Goal: Entertainment & Leisure: Consume media (video, audio)

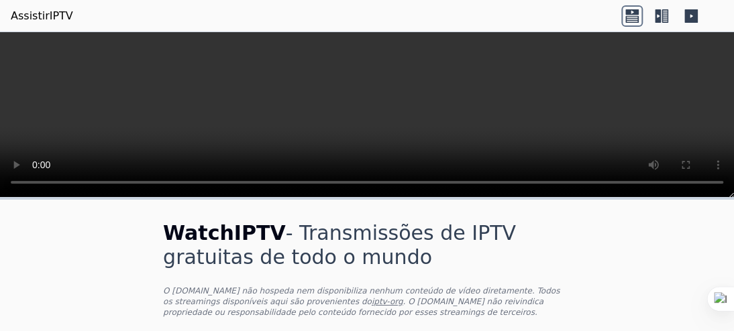
click at [659, 13] on icon at bounding box center [658, 15] width 6 height 13
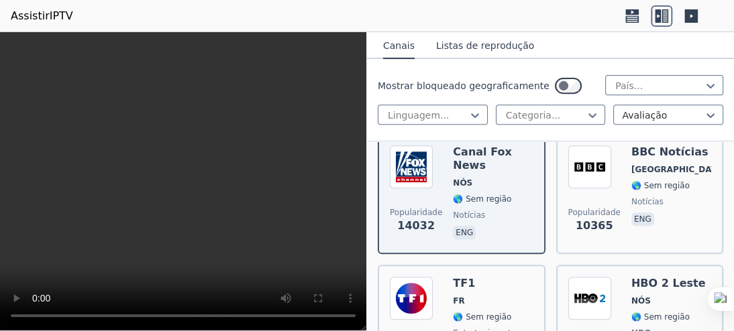
scroll to position [178, 0]
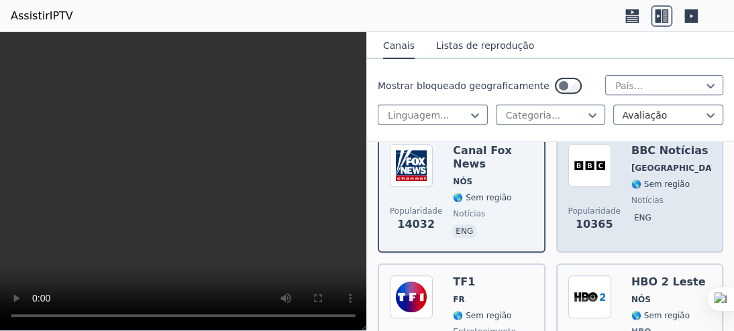
click at [640, 230] on div "BBC Notícias [GEOGRAPHIC_DATA] 🌎 Sem região notícias eng" at bounding box center [671, 192] width 80 height 97
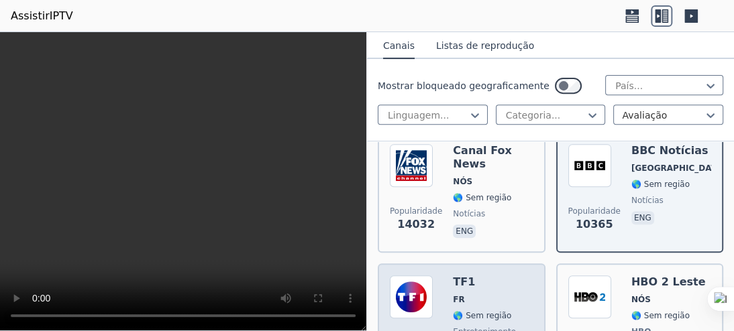
click at [488, 296] on span "FR" at bounding box center [484, 299] width 63 height 11
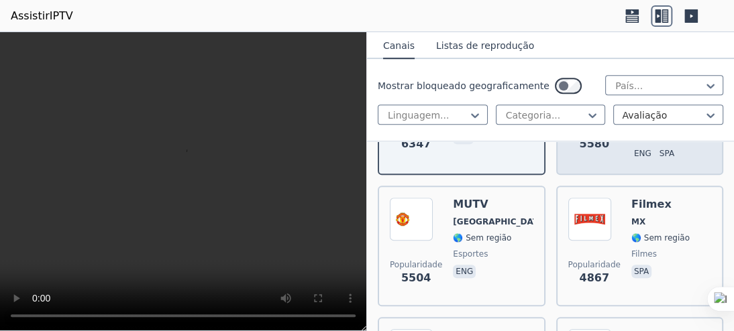
scroll to position [392, 0]
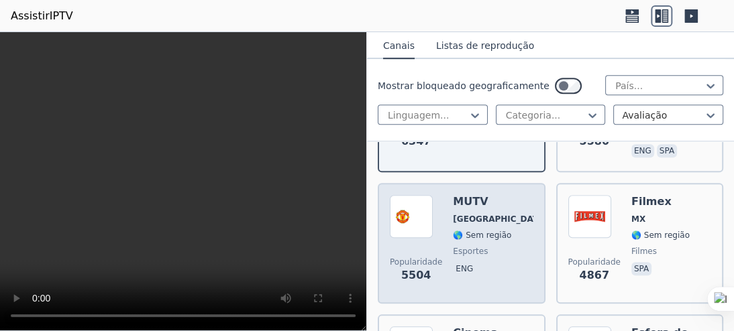
click at [506, 235] on div "Popularidade 5504 MUTV [GEOGRAPHIC_DATA] 🌎 Sem região esportes eng" at bounding box center [462, 243] width 144 height 97
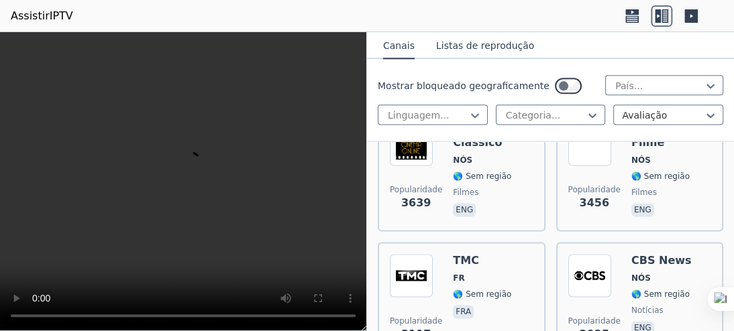
scroll to position [598, 0]
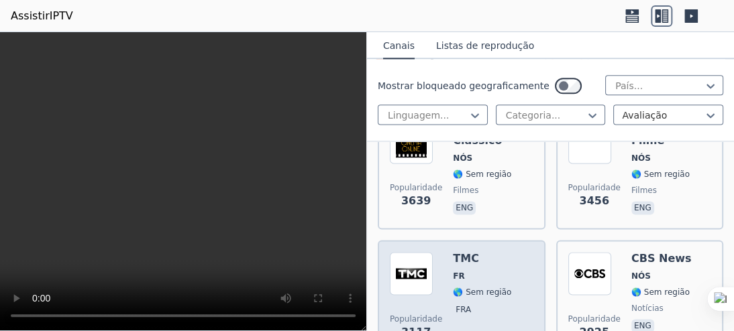
click at [504, 254] on div "Popularidade 3117 TMC FR 🌎 Sem região fra" at bounding box center [462, 300] width 144 height 97
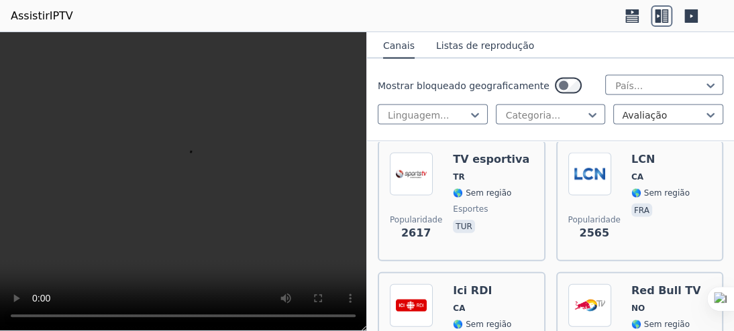
scroll to position [963, 0]
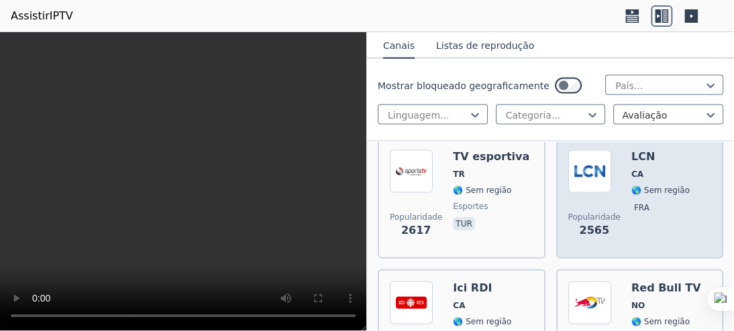
click at [672, 219] on div "Popularidade 2565 LCN CA 🌎 Sem região fra" at bounding box center [640, 198] width 144 height 97
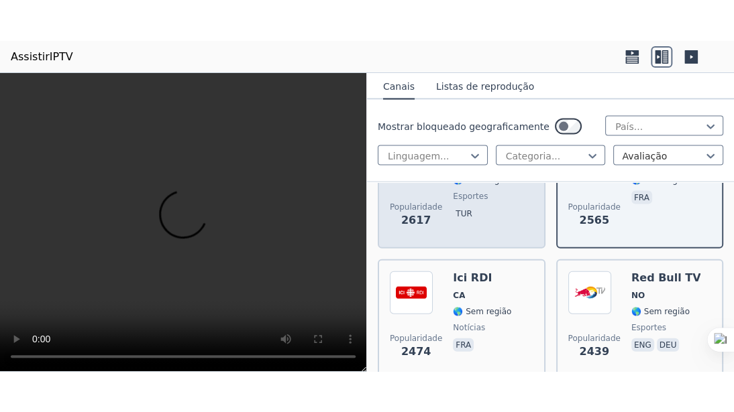
scroll to position [1022, 0]
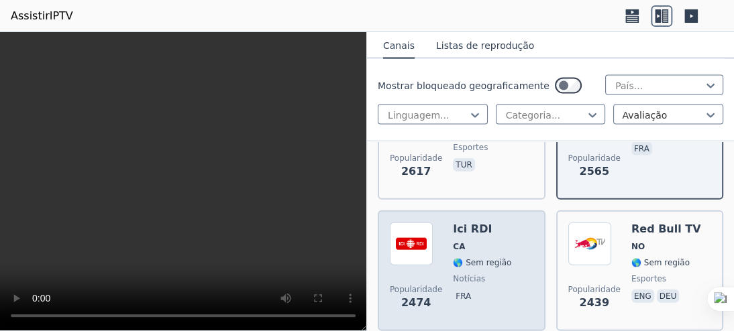
click at [486, 266] on div "Ici RDI CA 🌎 Sem região notícias fra" at bounding box center [482, 271] width 58 height 97
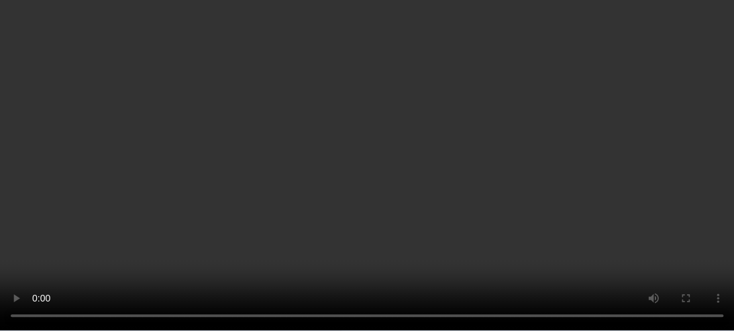
scroll to position [2078, 0]
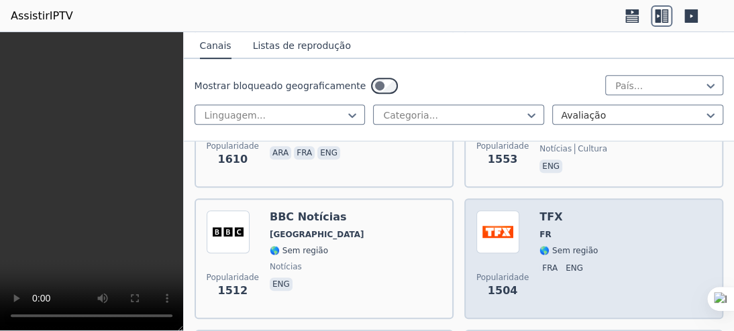
click at [639, 270] on div "Popularidade 1504 TFX FR 🌎 Sem região fra eng" at bounding box center [593, 259] width 235 height 97
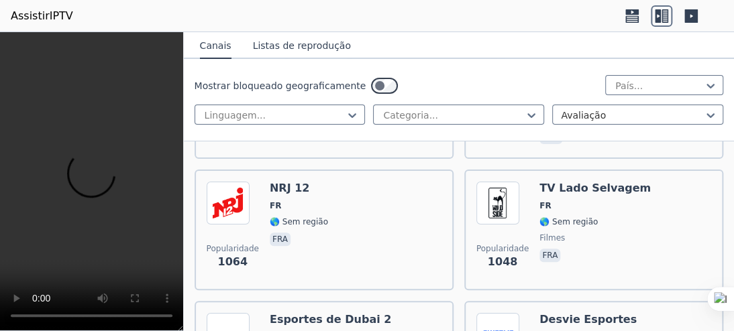
scroll to position [3556, 0]
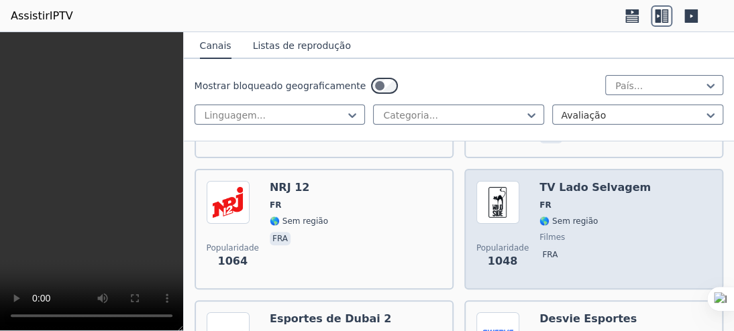
click at [646, 238] on div "Popularidade 1048 TV Lado Selvagem FR 🌎 Sem região filmes fra" at bounding box center [593, 229] width 235 height 97
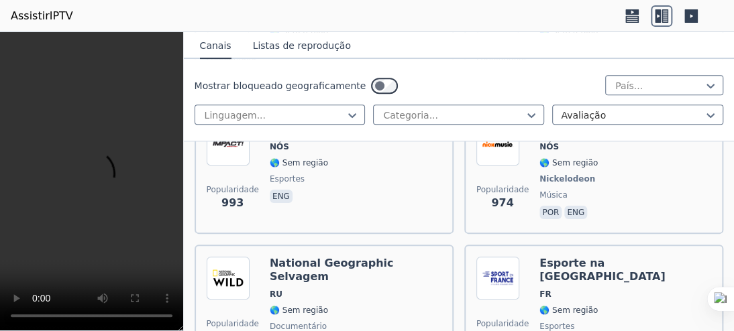
scroll to position [3879, 0]
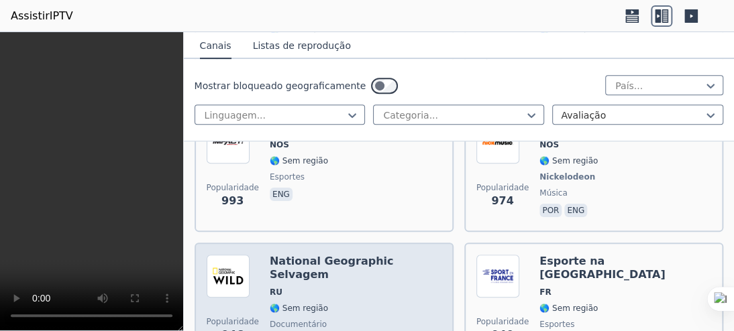
click at [410, 287] on span "RU" at bounding box center [356, 292] width 172 height 11
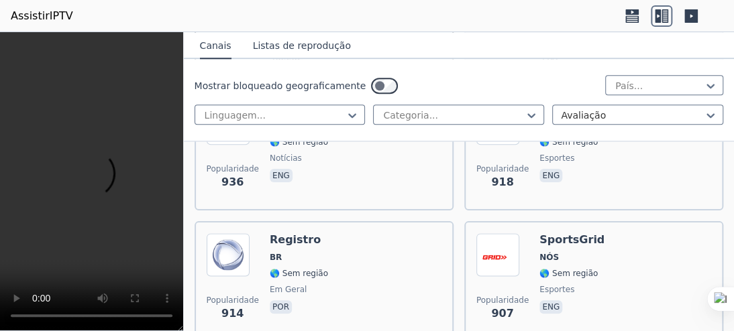
scroll to position [4169, 0]
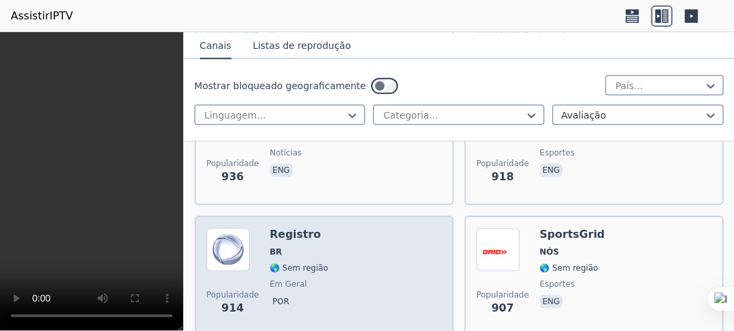
click at [413, 231] on div "Popularidade 914 Registro BR 🌎 Sem região em geral por" at bounding box center [324, 276] width 235 height 97
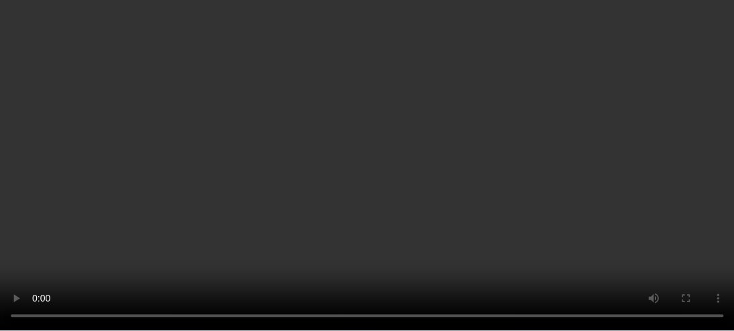
scroll to position [6265, 0]
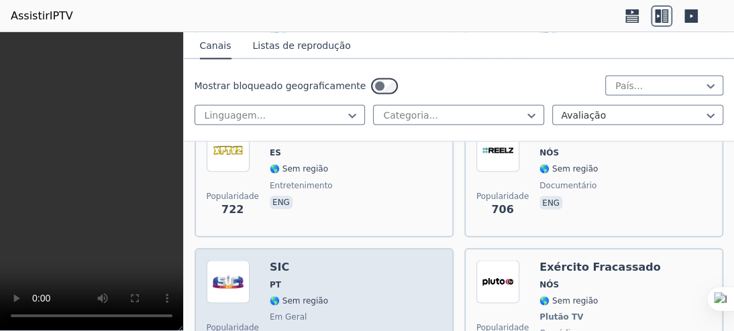
click at [403, 264] on div "Popularidade 706 SIC PT 🌎 Sem região em geral por" at bounding box center [324, 309] width 235 height 99
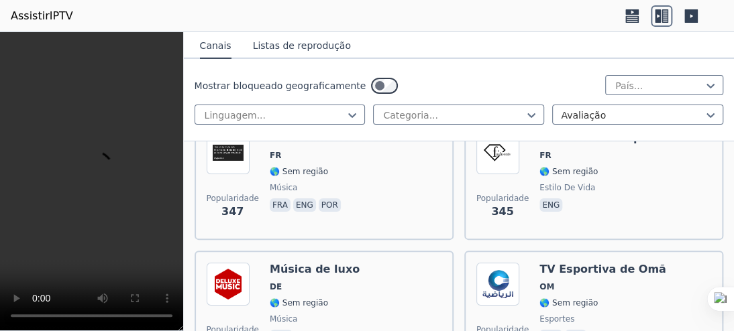
scroll to position [14435, 0]
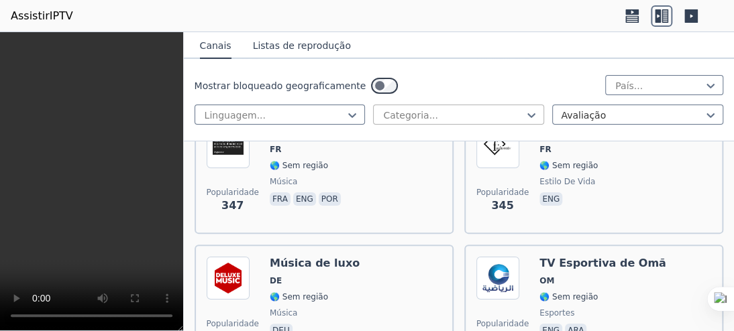
click at [531, 112] on div "Categoria..." at bounding box center [458, 115] width 171 height 20
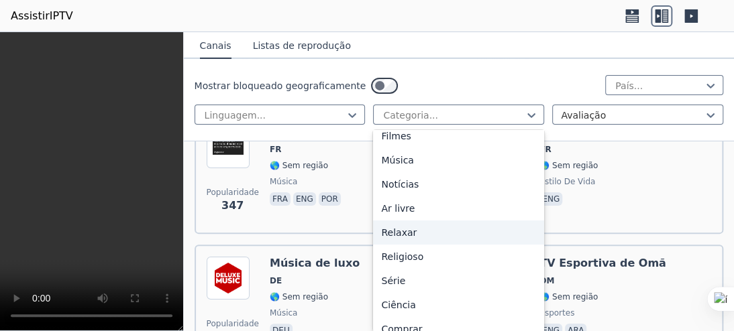
scroll to position [370, 0]
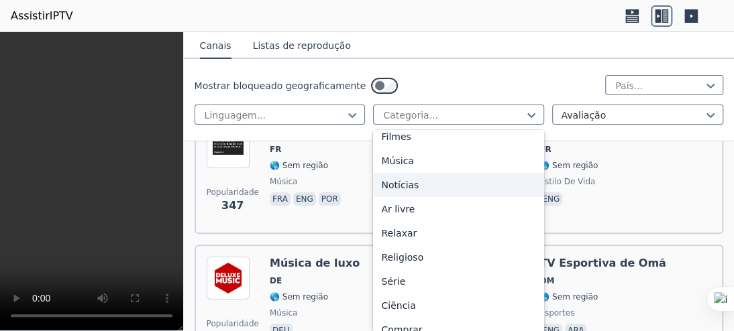
click at [405, 190] on div "Notícias" at bounding box center [458, 185] width 171 height 24
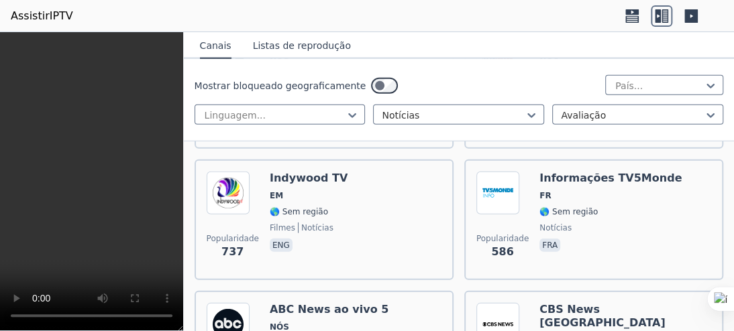
scroll to position [1333, 0]
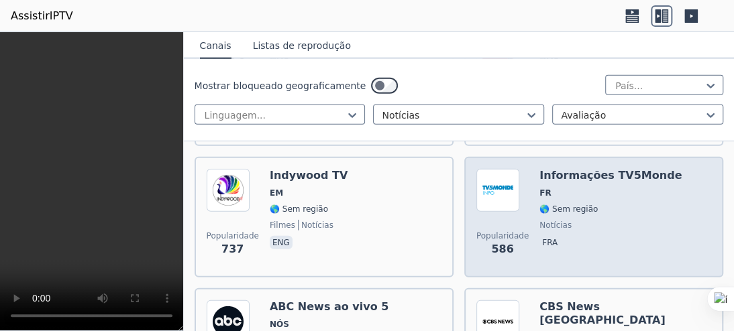
click at [633, 220] on span "notícias" at bounding box center [610, 225] width 142 height 11
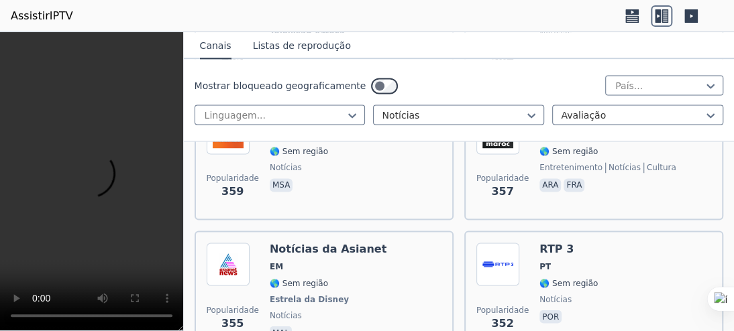
scroll to position [2519, 0]
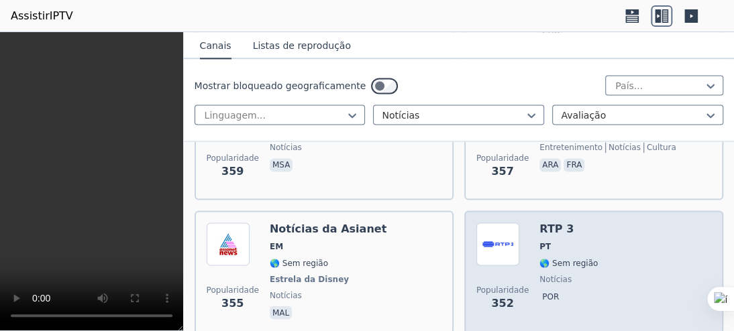
click at [594, 224] on div "Popularidade 352 RTP 3 PT 🌎 Sem região notícias por" at bounding box center [593, 272] width 235 height 99
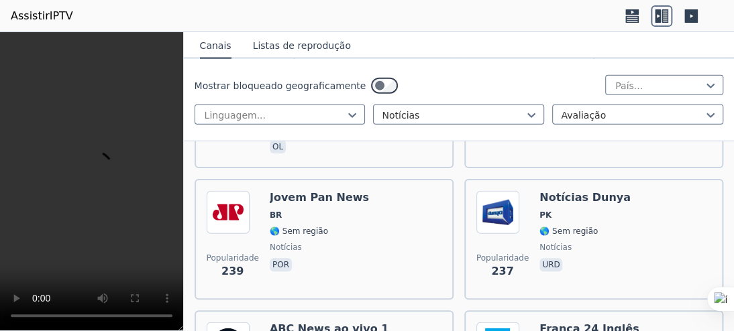
scroll to position [2970, 0]
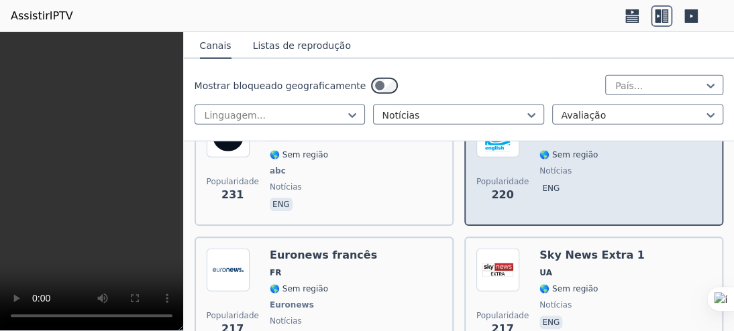
scroll to position [3160, 0]
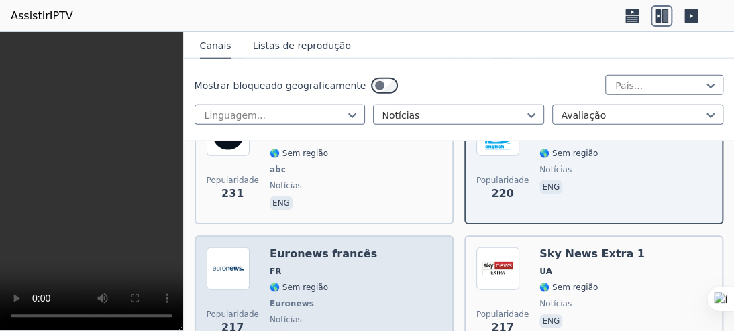
click at [392, 247] on div "Popularidade 217 Euronews francês FR 🌎 Sem região Euronews notícias fra" at bounding box center [324, 296] width 235 height 99
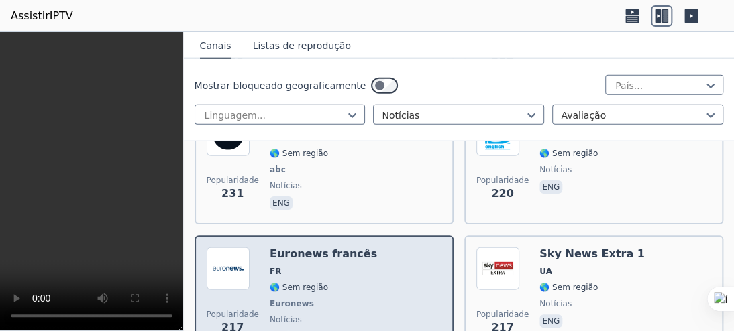
click at [392, 247] on div "Popularidade 217 Euronews francês FR 🌎 Sem região Euronews notícias fra" at bounding box center [324, 296] width 235 height 99
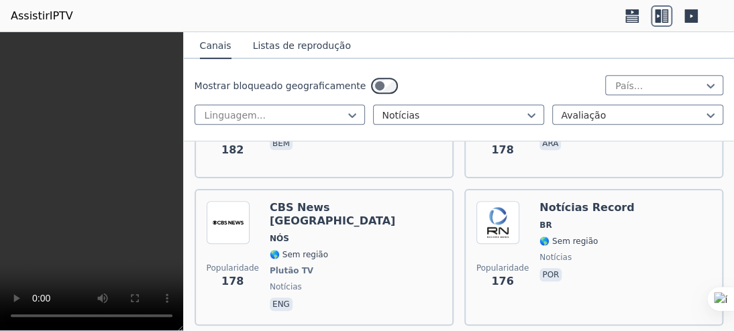
scroll to position [3861, 0]
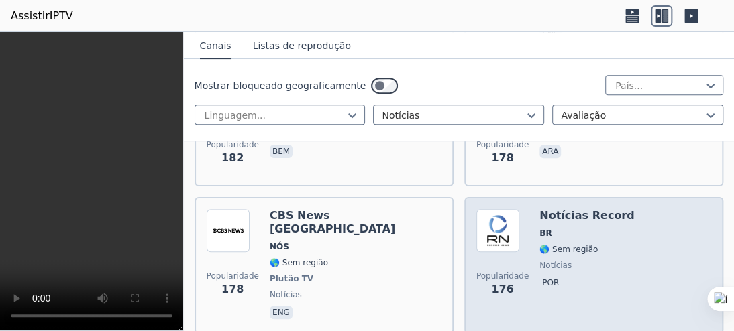
click at [644, 209] on div "Popularidade 176 Notícias Record BR 🌎 Sem região notícias por" at bounding box center [593, 265] width 235 height 113
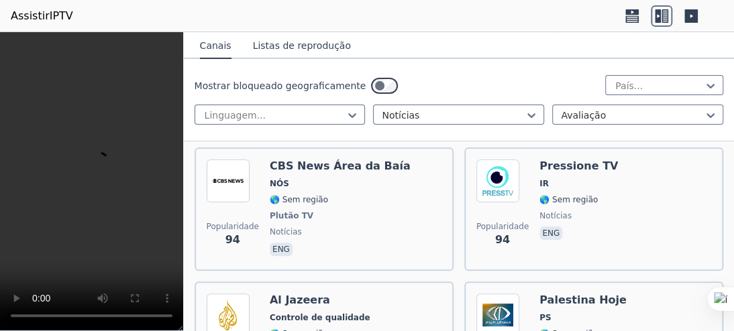
scroll to position [7352, 0]
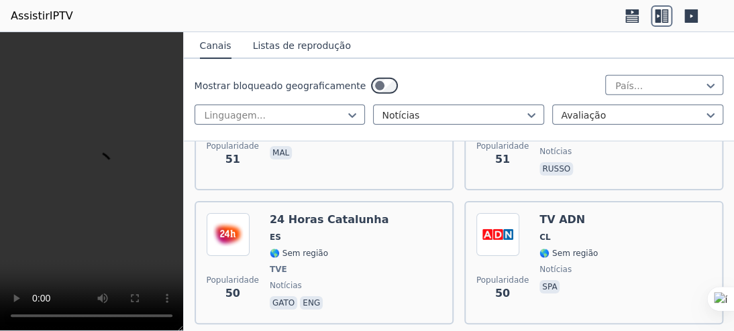
scroll to position [12548, 0]
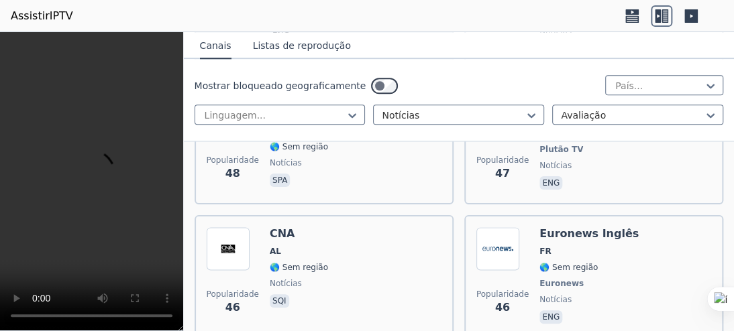
scroll to position [13336, 0]
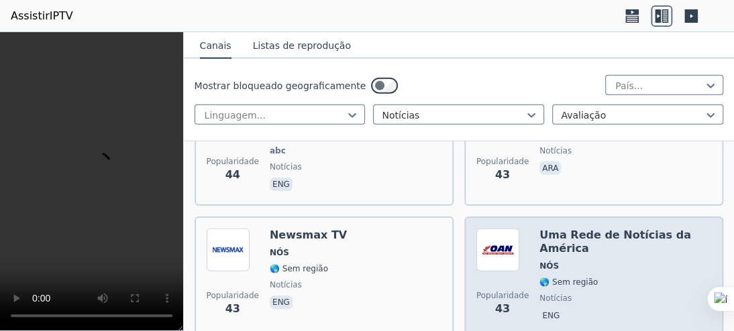
scroll to position [14047, 0]
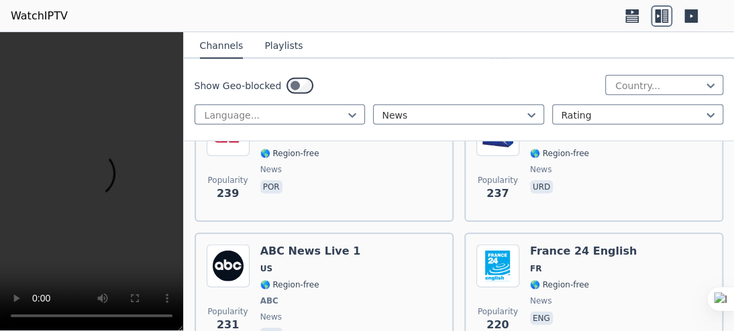
scroll to position [3012, 0]
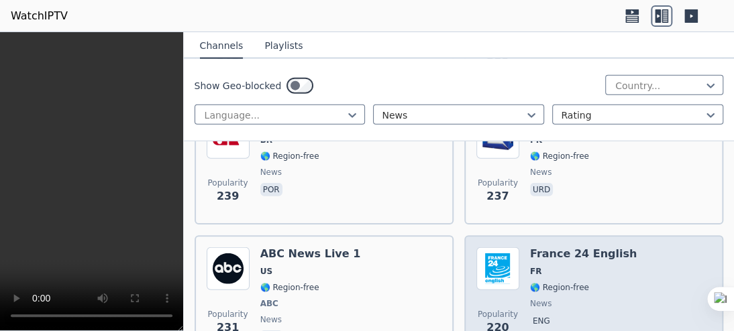
click at [485, 247] on img at bounding box center [497, 268] width 43 height 43
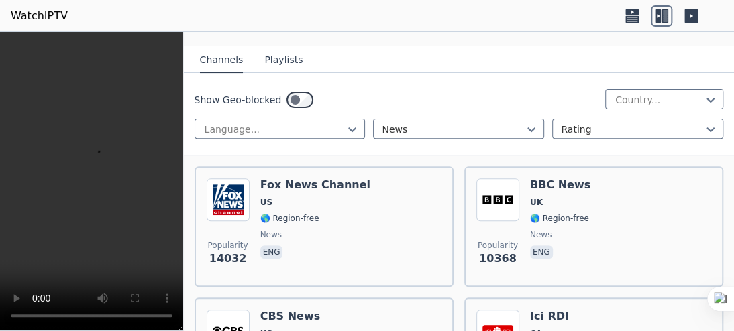
scroll to position [0, 0]
